Goal: Task Accomplishment & Management: Use online tool/utility

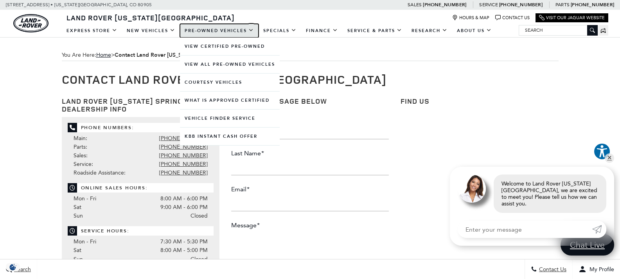
click at [202, 27] on link "Pre-Owned Vehicles" at bounding box center [219, 31] width 79 height 14
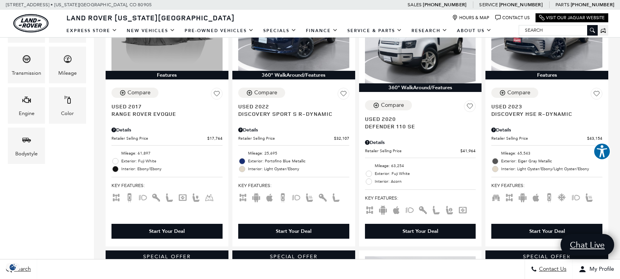
scroll to position [235, 0]
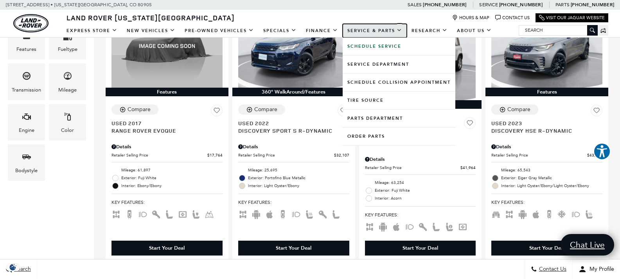
click at [387, 29] on link "Service & Parts" at bounding box center [375, 31] width 64 height 14
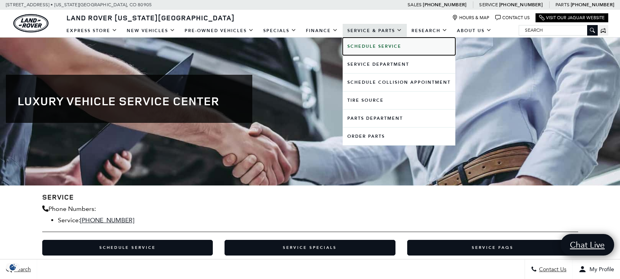
click at [384, 49] on b "Schedule Service" at bounding box center [375, 46] width 54 height 6
